Goal: Task Accomplishment & Management: Manage account settings

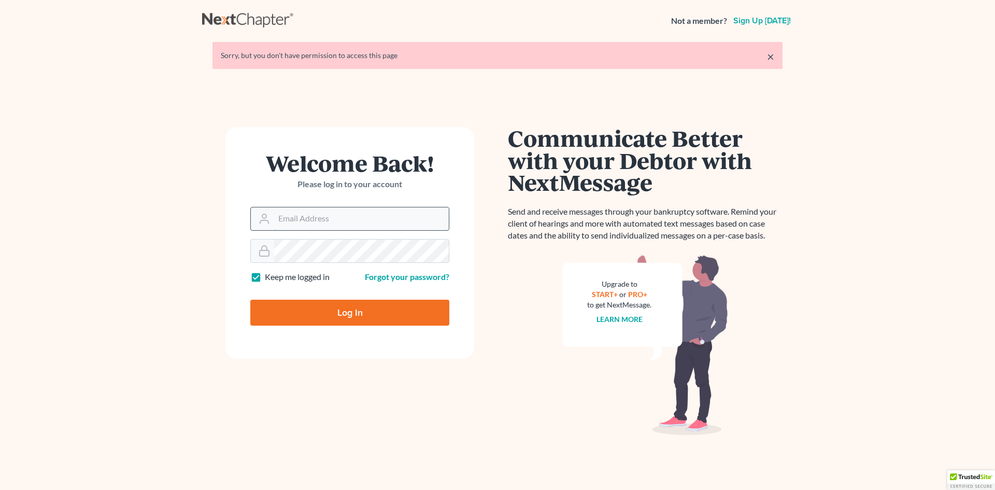
click at [327, 223] on input "Email Address" at bounding box center [361, 218] width 175 height 23
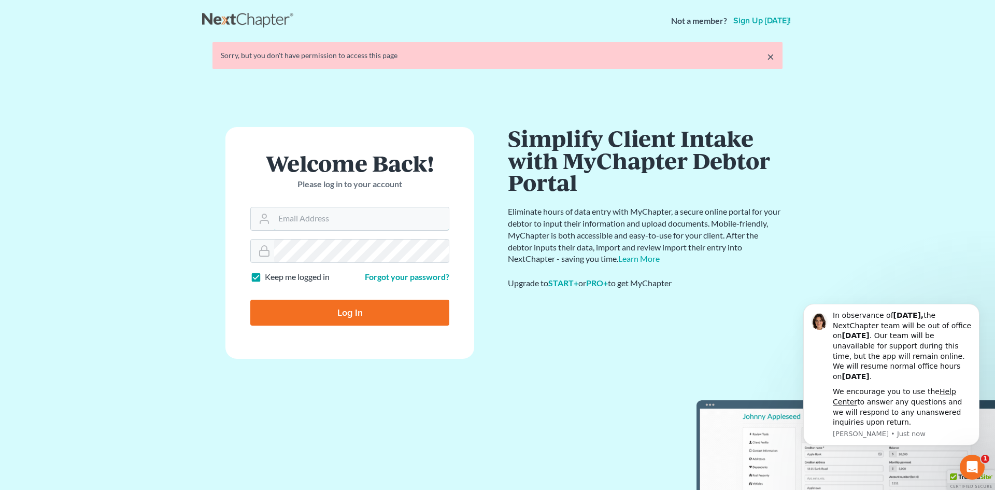
type input "[PERSON_NAME][EMAIL_ADDRESS][DOMAIN_NAME]"
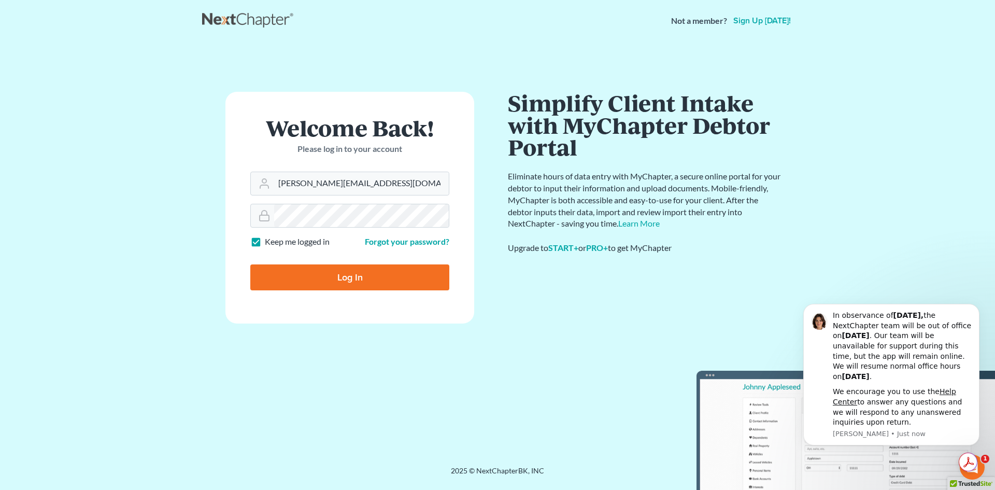
click at [373, 277] on input "Log In" at bounding box center [349, 277] width 199 height 26
type input "Thinking..."
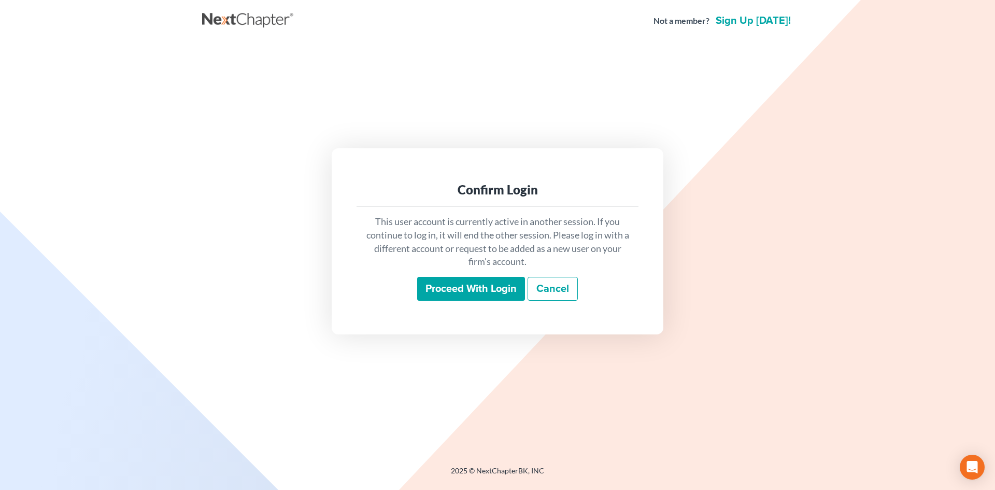
drag, startPoint x: 455, startPoint y: 296, endPoint x: 449, endPoint y: 297, distance: 5.8
click at [451, 296] on input "Proceed with login" at bounding box center [471, 289] width 108 height 24
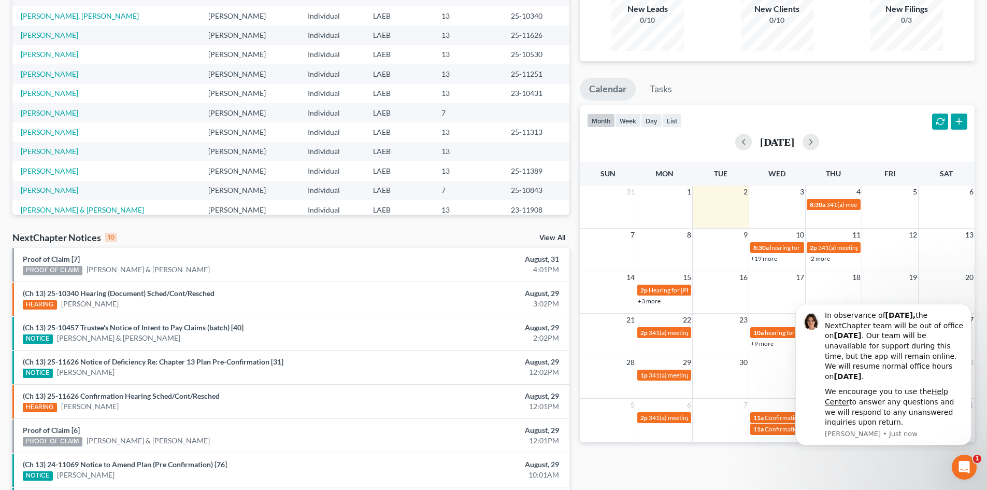
click at [766, 259] on link "+19 more" at bounding box center [764, 258] width 26 height 8
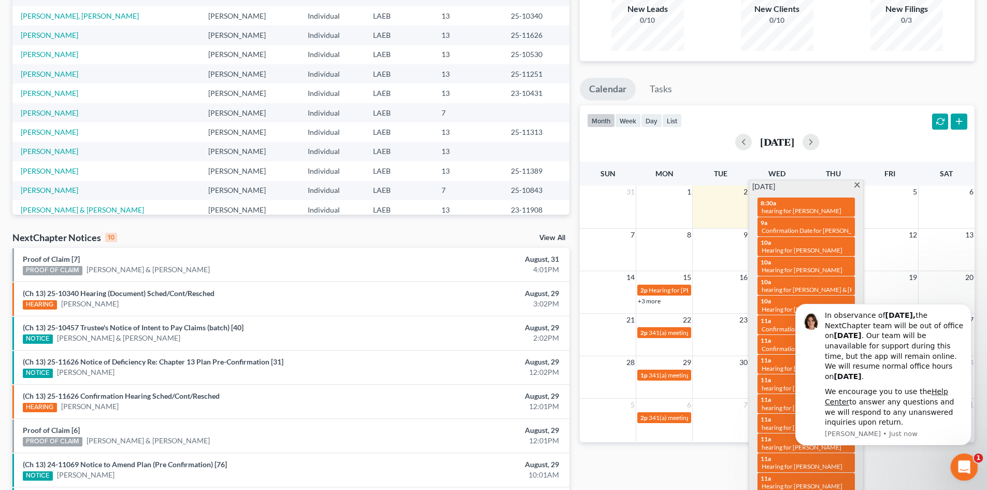
click at [964, 466] on icon "Open Intercom Messenger" at bounding box center [962, 465] width 7 height 8
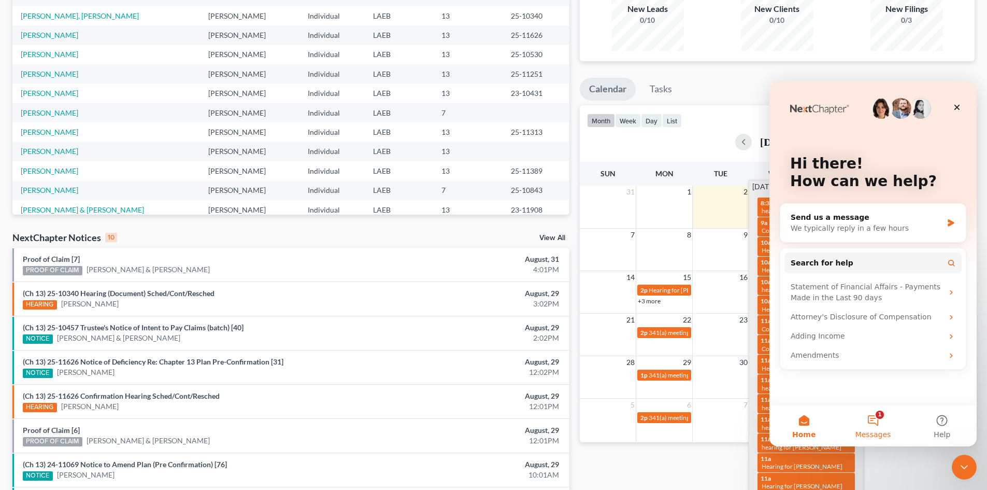
click at [880, 412] on button "1 Messages" at bounding box center [873, 425] width 69 height 41
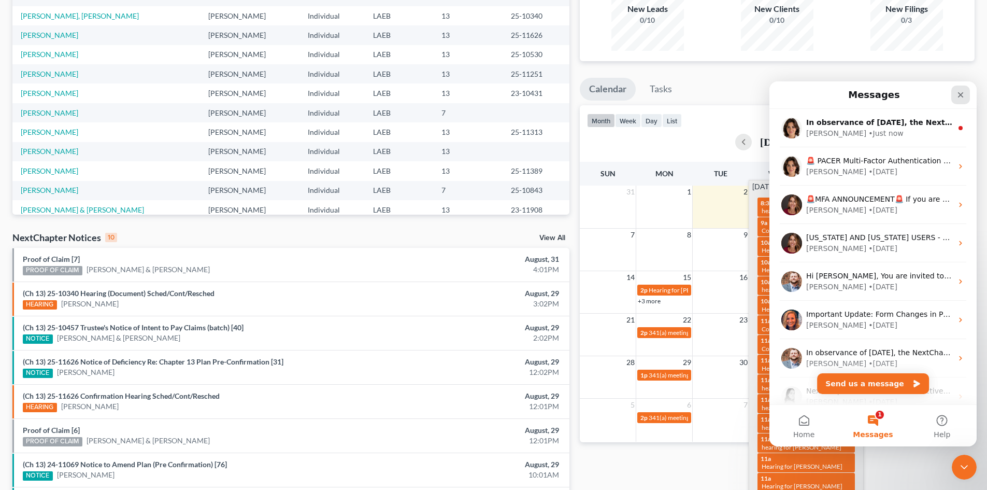
click at [959, 92] on icon "Close" at bounding box center [961, 95] width 8 height 8
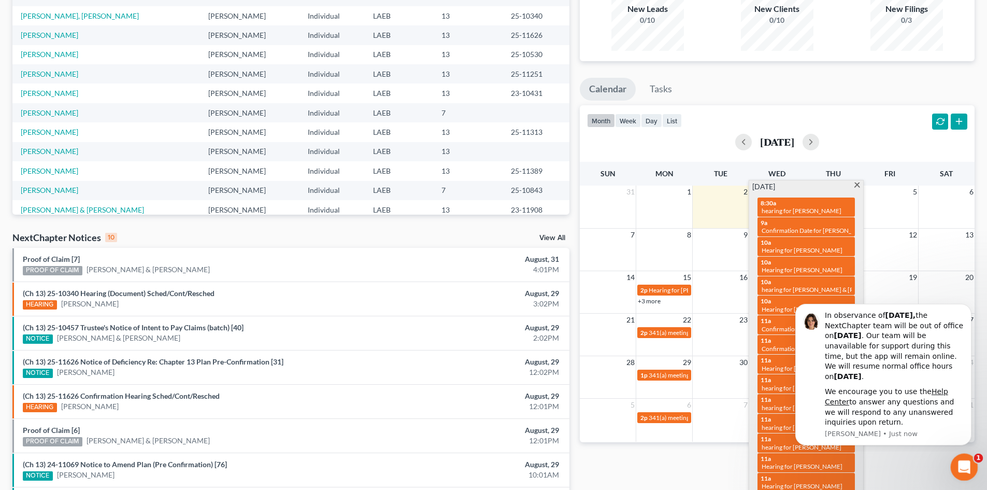
click at [972, 469] on div "Open Intercom Messenger" at bounding box center [963, 465] width 34 height 34
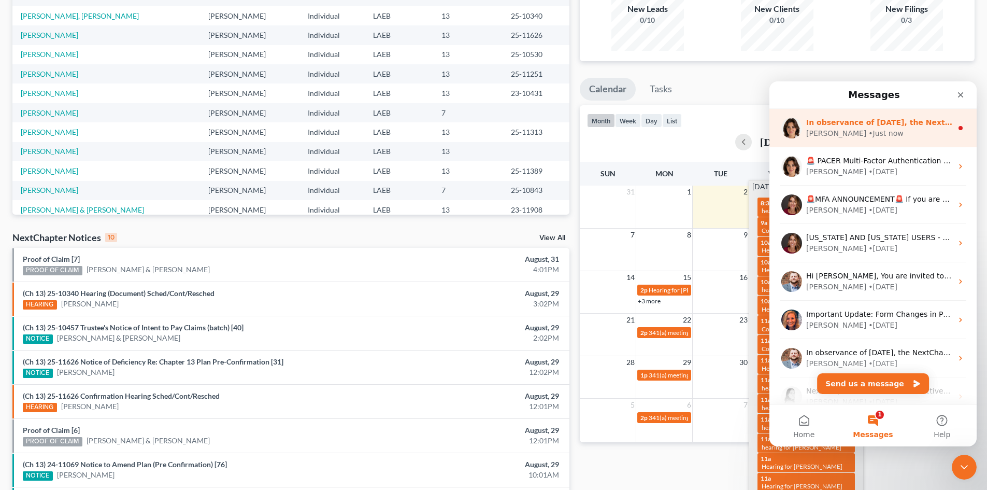
click at [833, 108] on div "Messages In observance of [DATE], the NextChapter team will be out of office [D…" at bounding box center [873, 242] width 207 height 323
drag, startPoint x: 876, startPoint y: 132, endPoint x: 876, endPoint y: 138, distance: 6.2
click at [876, 138] on div "[PERSON_NAME] • Just now" at bounding box center [879, 133] width 146 height 11
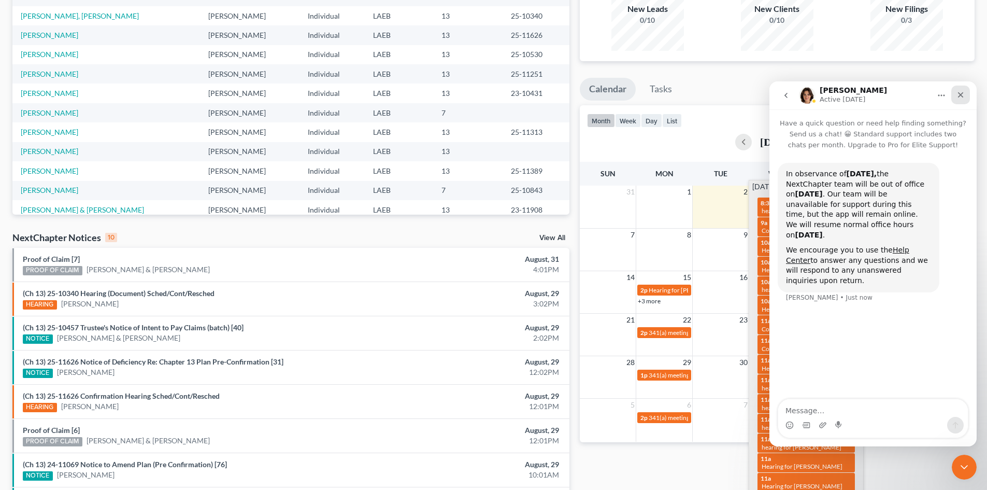
click at [958, 94] on icon "Close" at bounding box center [961, 95] width 8 height 8
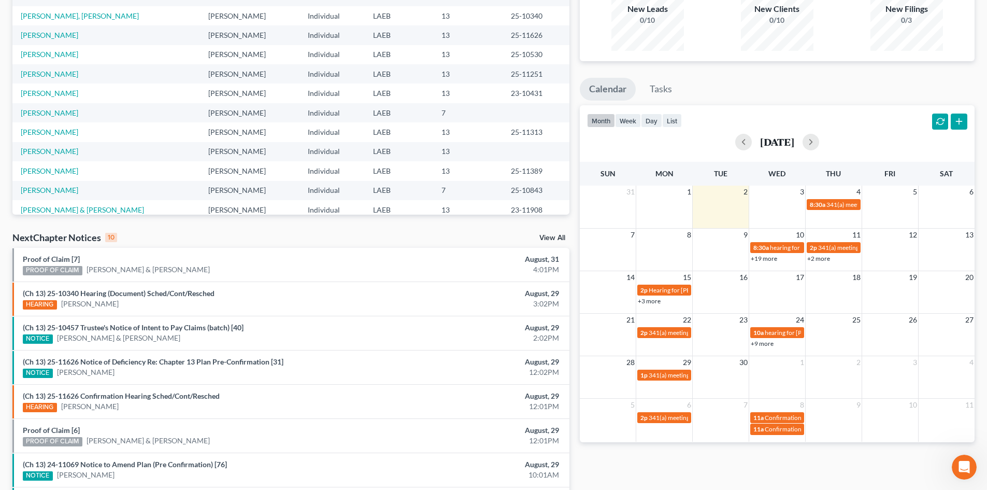
click at [472, 231] on div "Recent Cases 15 View All Name unfold_more expand_more expand_less Attorney unfo…" at bounding box center [291, 276] width 568 height 660
